Goal: Task Accomplishment & Management: Use online tool/utility

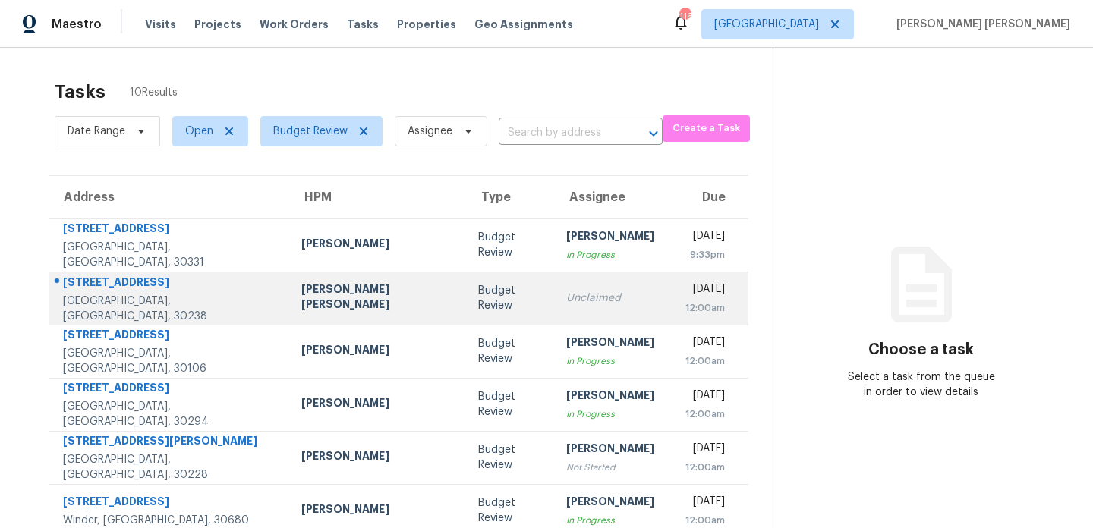
scroll to position [153, 0]
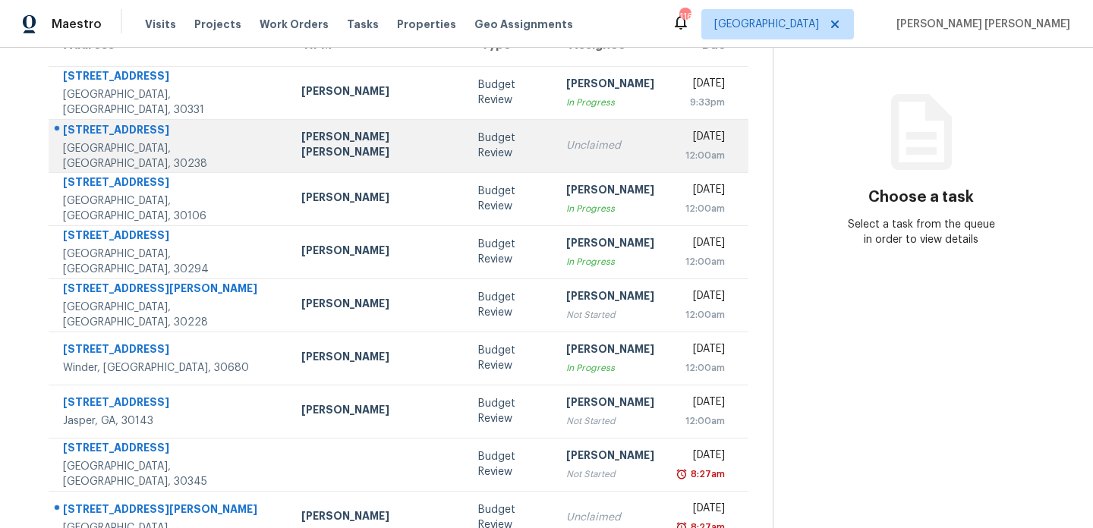
click at [466, 146] on td "Budget Review" at bounding box center [510, 145] width 88 height 53
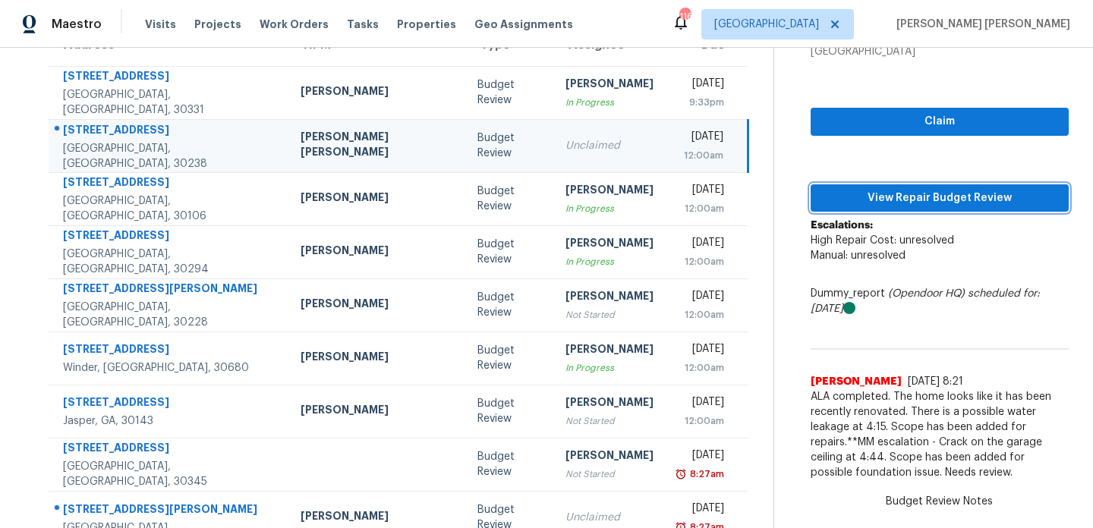
click at [863, 197] on span "View Repair Budget Review" at bounding box center [940, 198] width 234 height 19
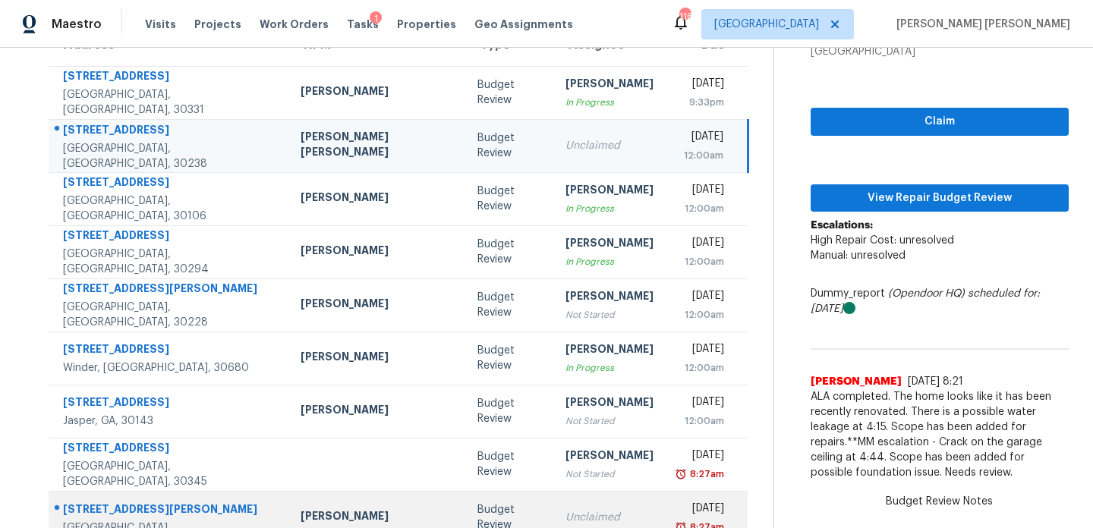
click at [353, 491] on tr "[STREET_ADDRESS][PERSON_NAME] [PERSON_NAME] Budget Review Unclaimed [DATE] 8:27…" at bounding box center [398, 517] width 699 height 53
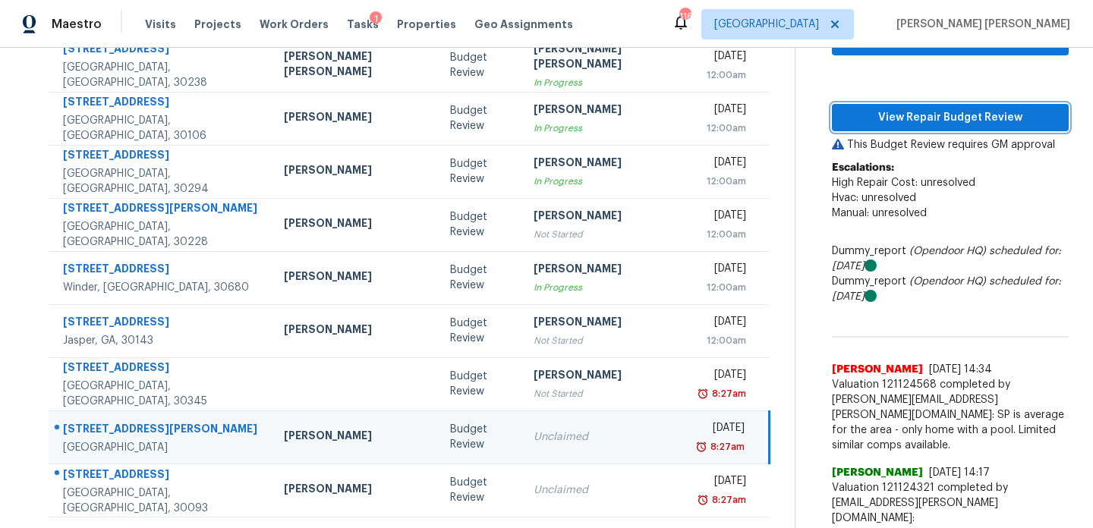
click at [891, 121] on span "View Repair Budget Review" at bounding box center [950, 118] width 212 height 19
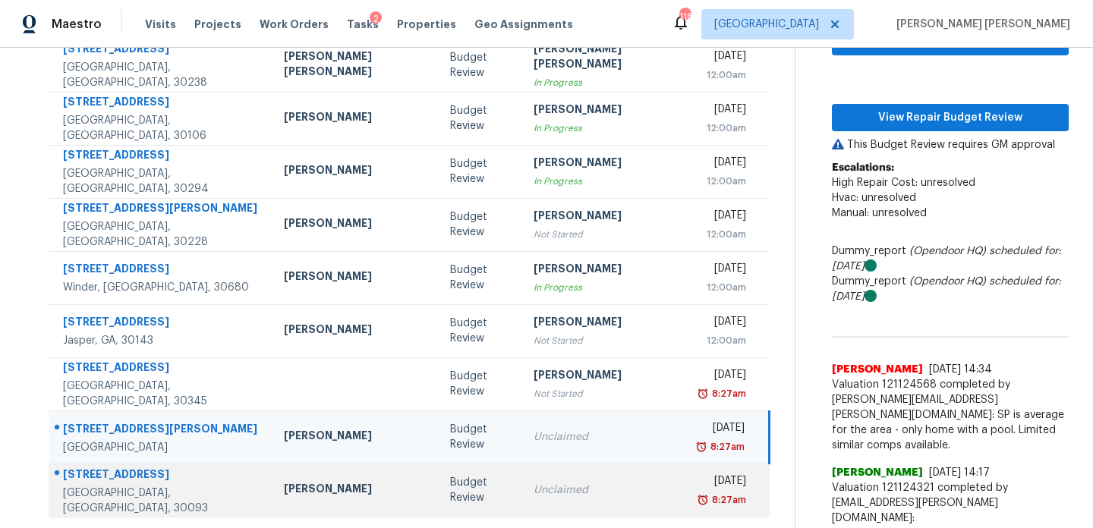
click at [438, 486] on td "Budget Review" at bounding box center [479, 490] width 83 height 53
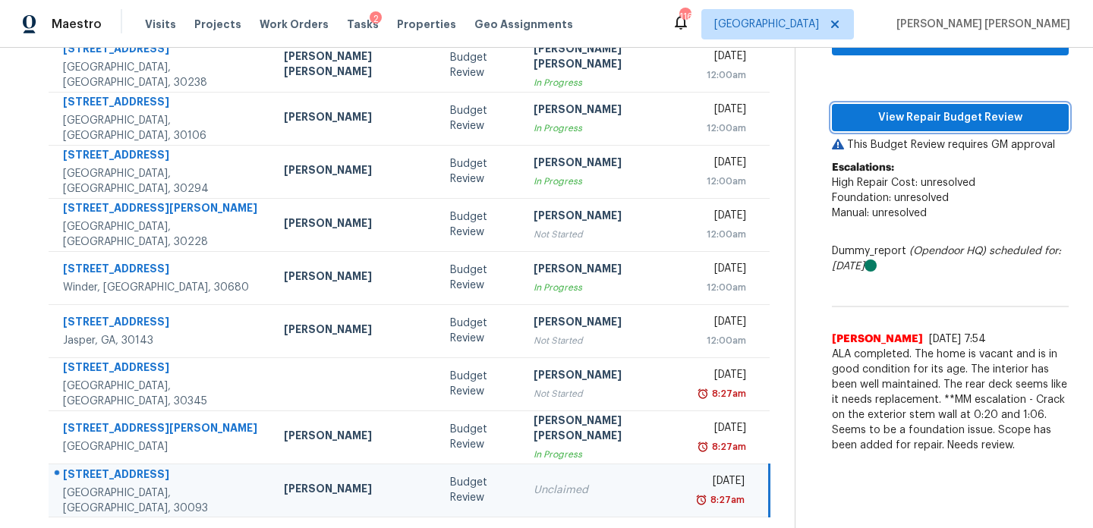
click at [886, 104] on button "View Repair Budget Review" at bounding box center [950, 118] width 237 height 28
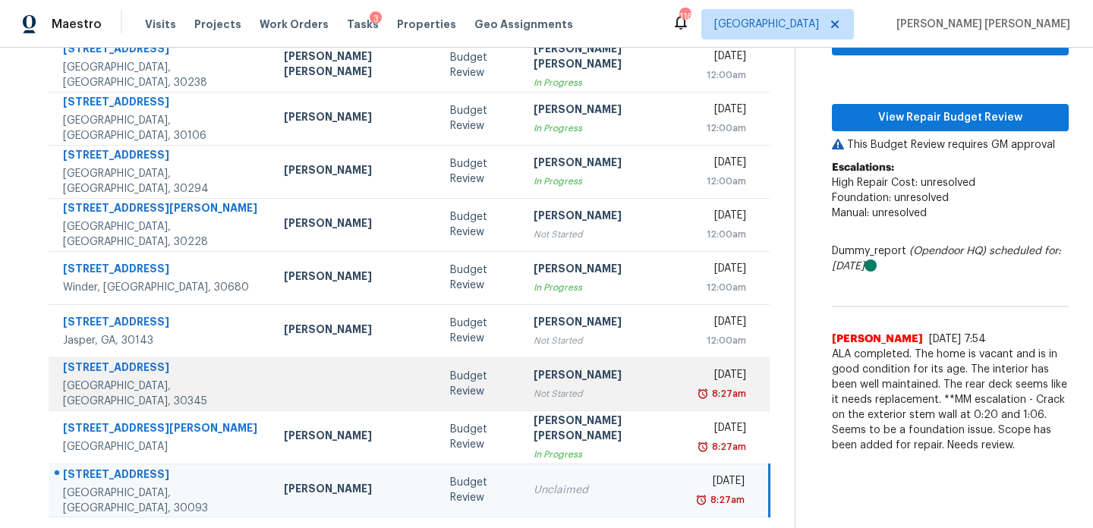
click at [319, 387] on td at bounding box center [355, 383] width 166 height 53
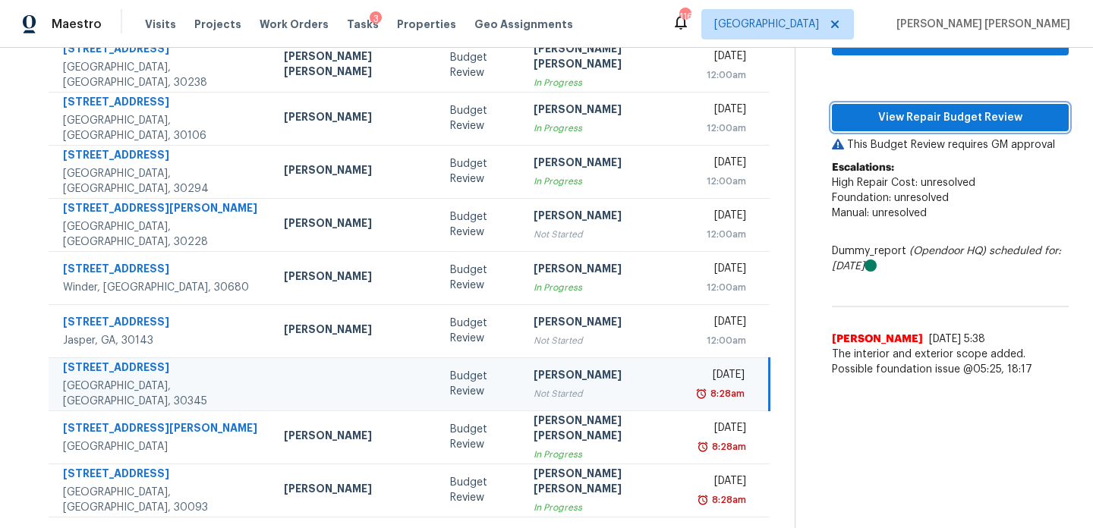
click at [966, 110] on span "View Repair Budget Review" at bounding box center [950, 118] width 212 height 19
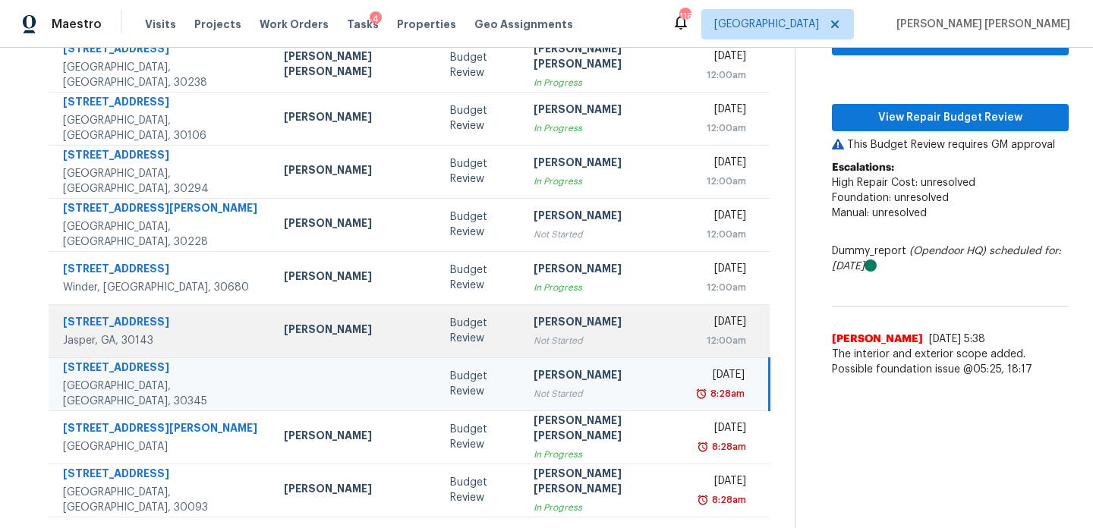
scroll to position [211, 0]
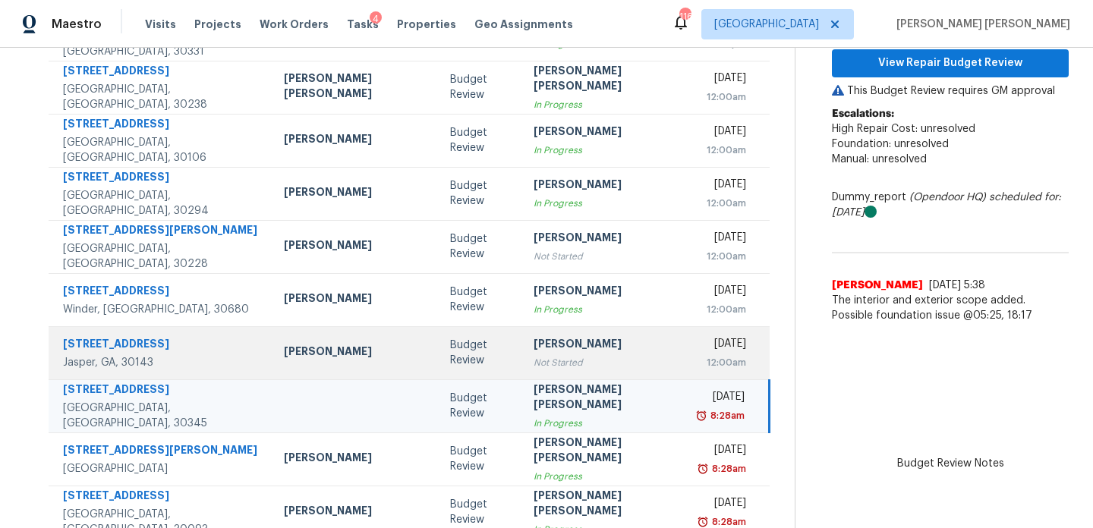
click at [323, 364] on td "Tyler Payne" at bounding box center [355, 352] width 166 height 53
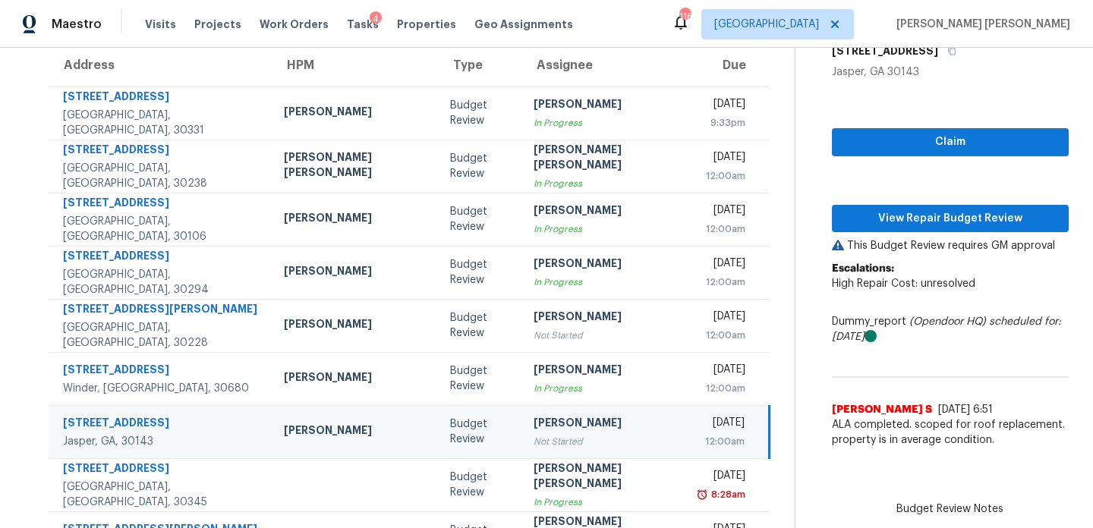
scroll to position [111, 0]
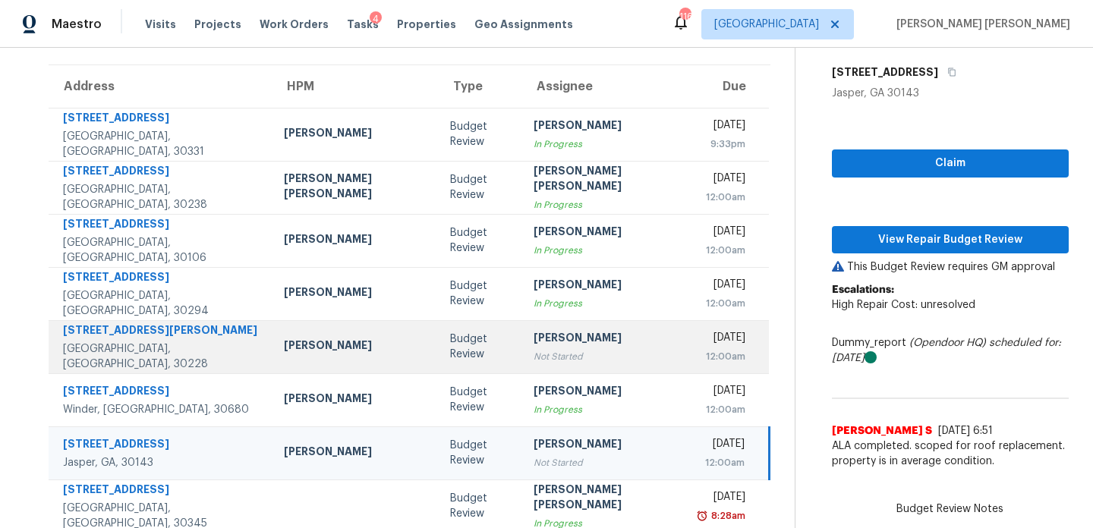
click at [585, 354] on td "Cynthia Herriott Not Started" at bounding box center [604, 346] width 166 height 53
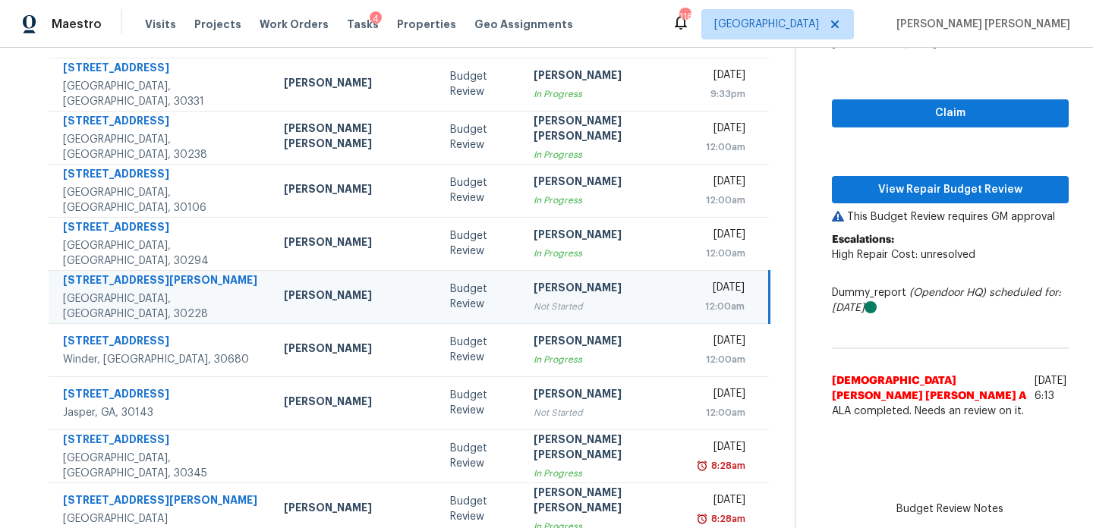
scroll to position [234, 0]
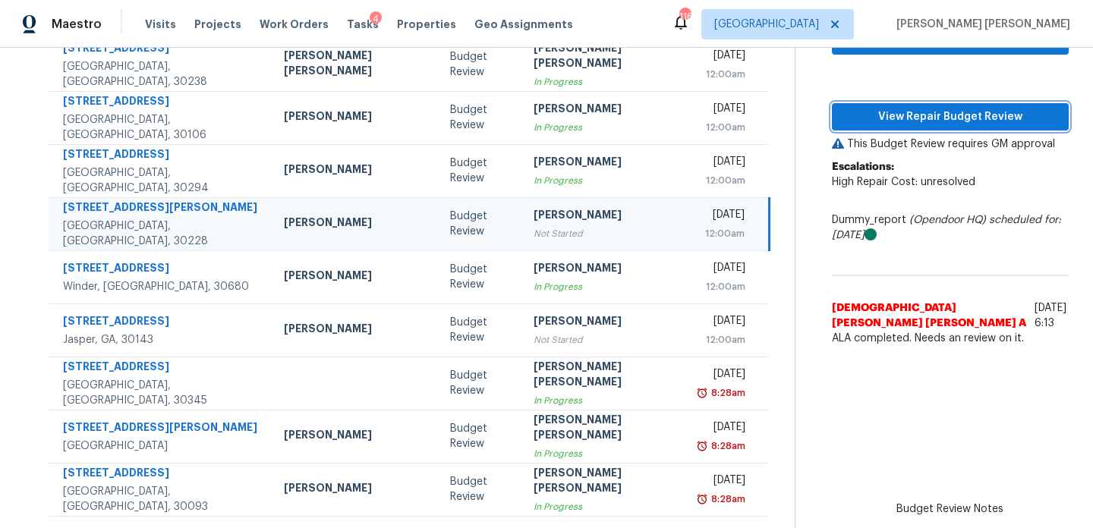
click at [896, 115] on span "View Repair Budget Review" at bounding box center [950, 117] width 212 height 19
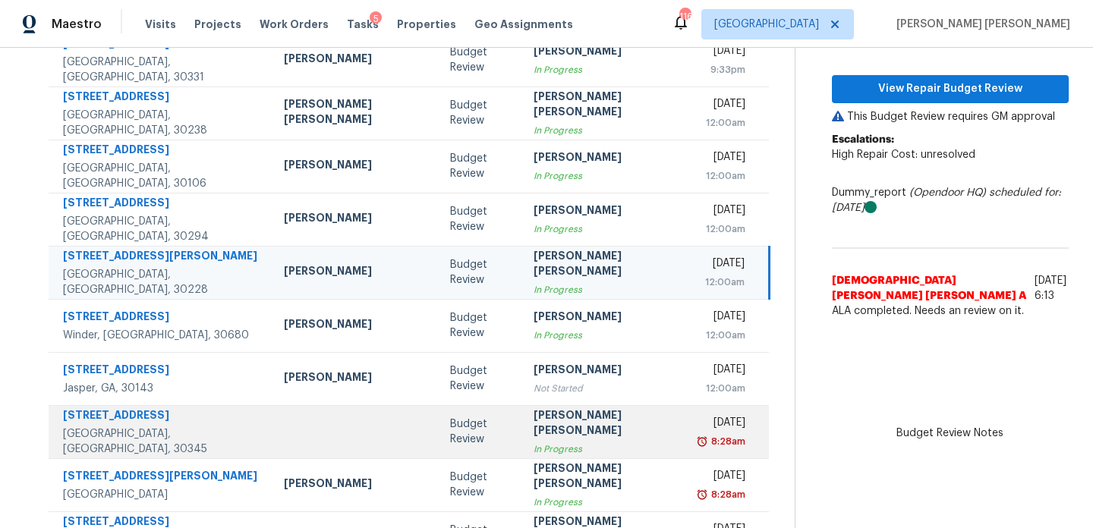
scroll to position [184, 0]
